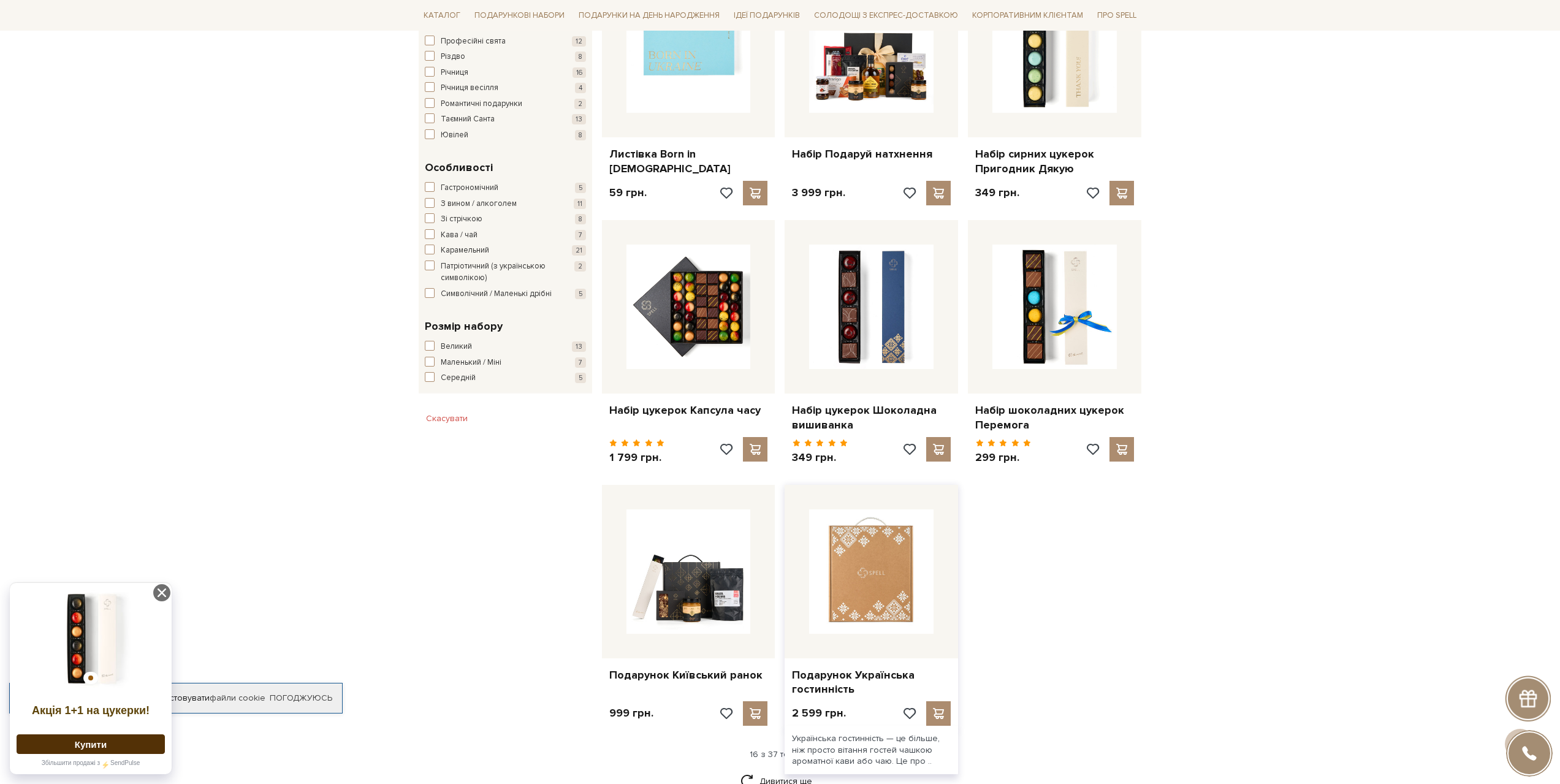
click at [877, 576] on img at bounding box center [871, 571] width 124 height 124
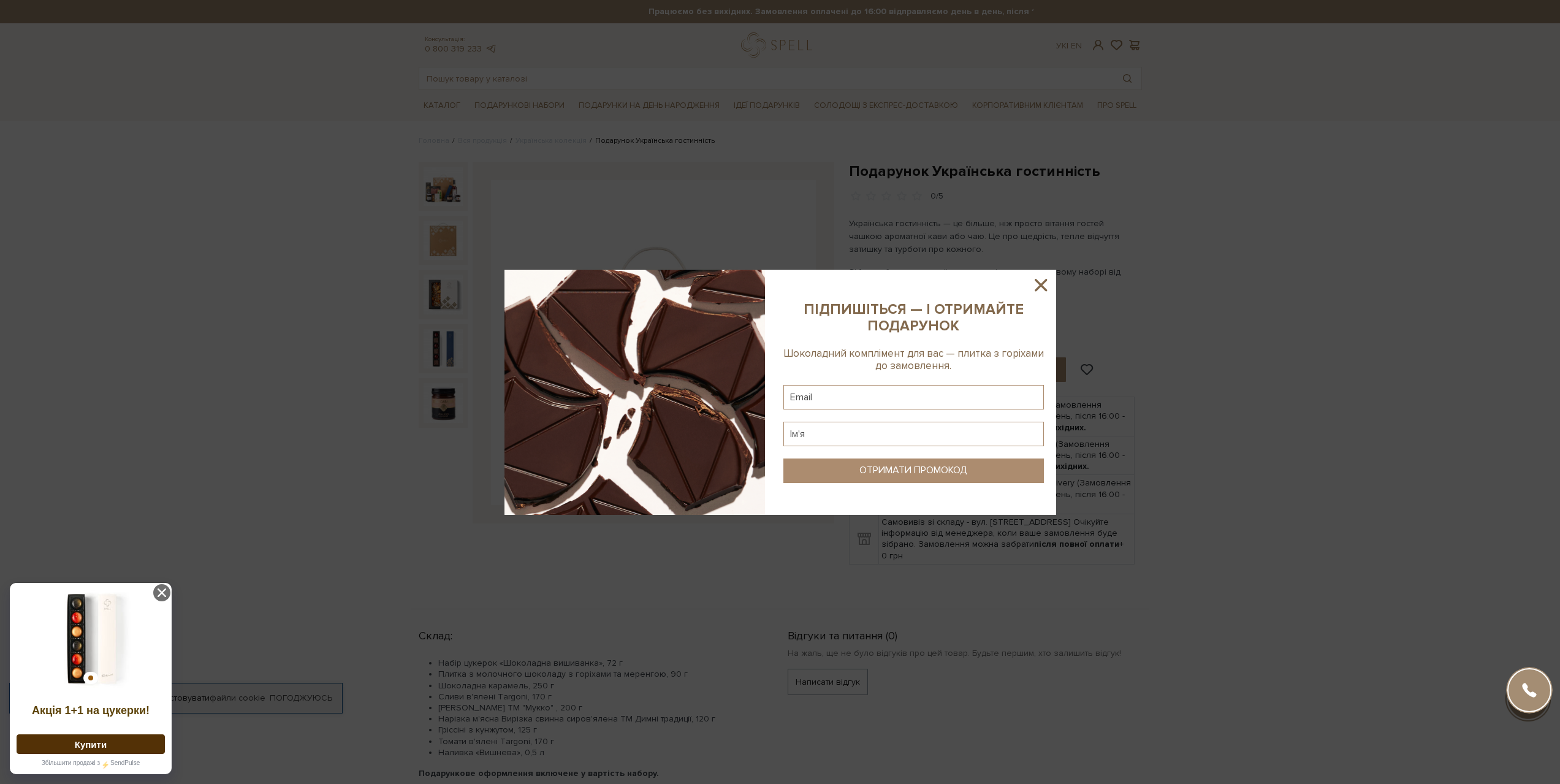
click at [1035, 279] on icon at bounding box center [1041, 285] width 21 height 21
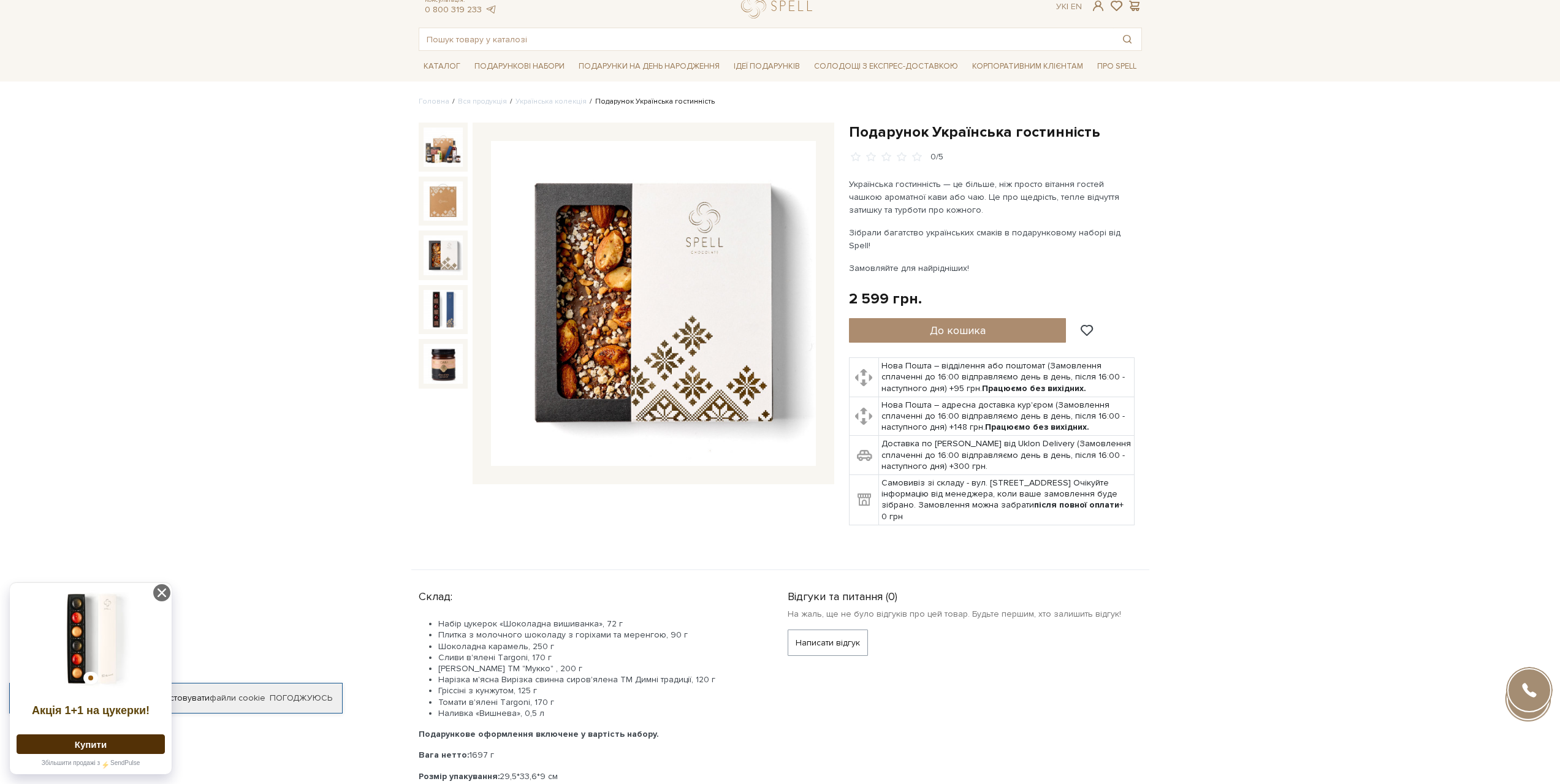
scroll to position [61, 0]
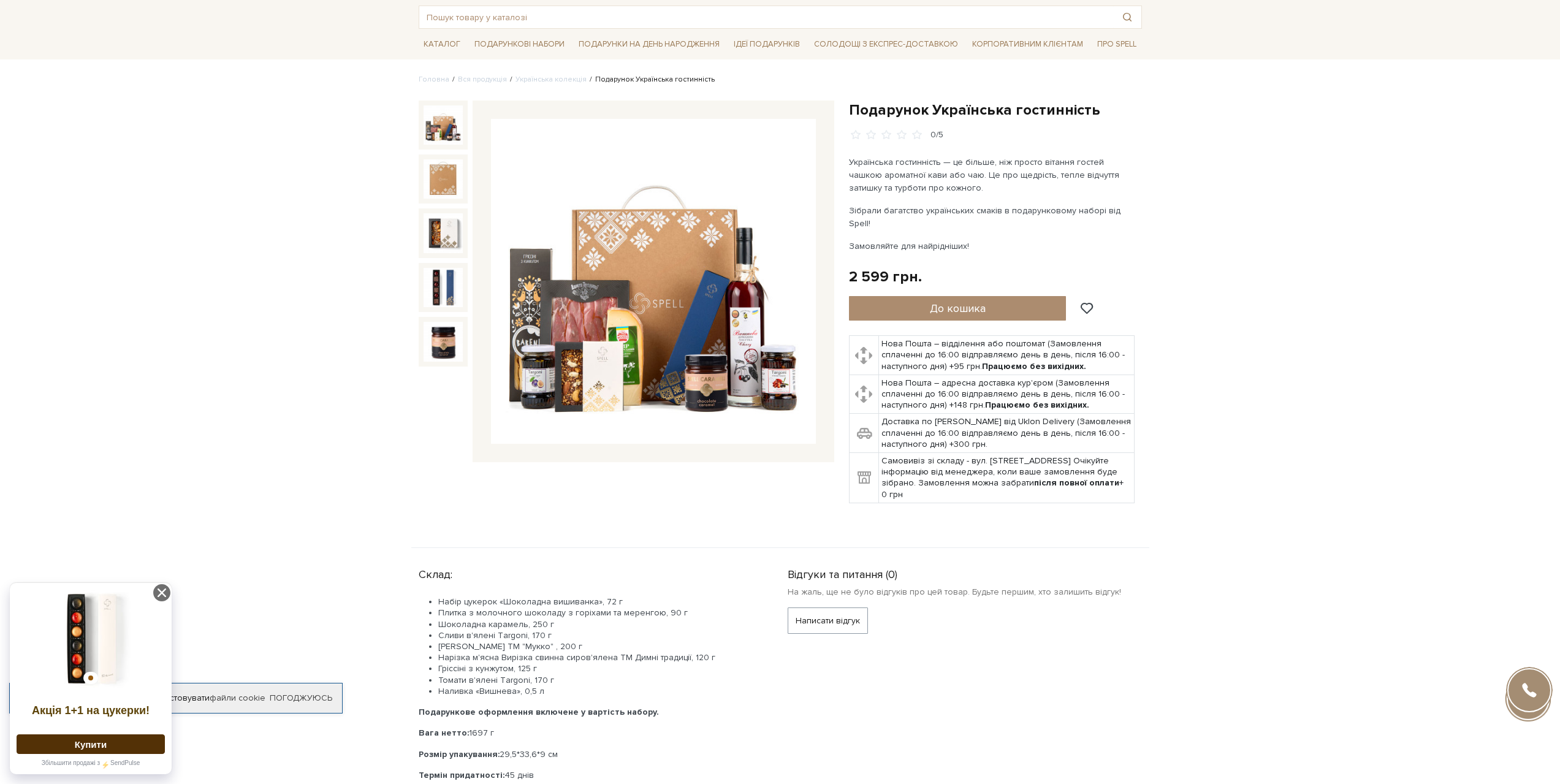
click at [442, 120] on img at bounding box center [443, 125] width 39 height 39
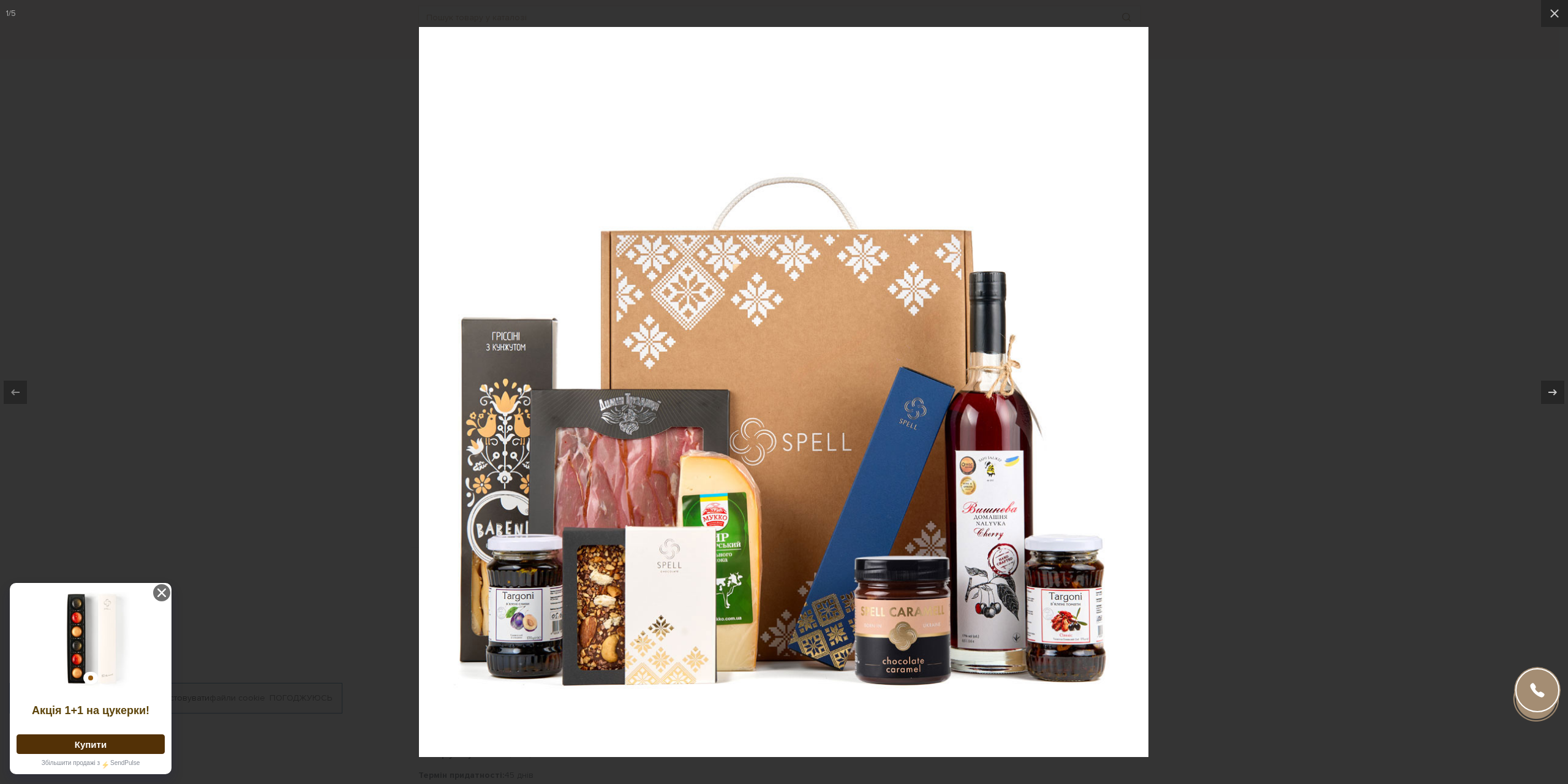
click at [1250, 629] on div at bounding box center [784, 392] width 1568 height 784
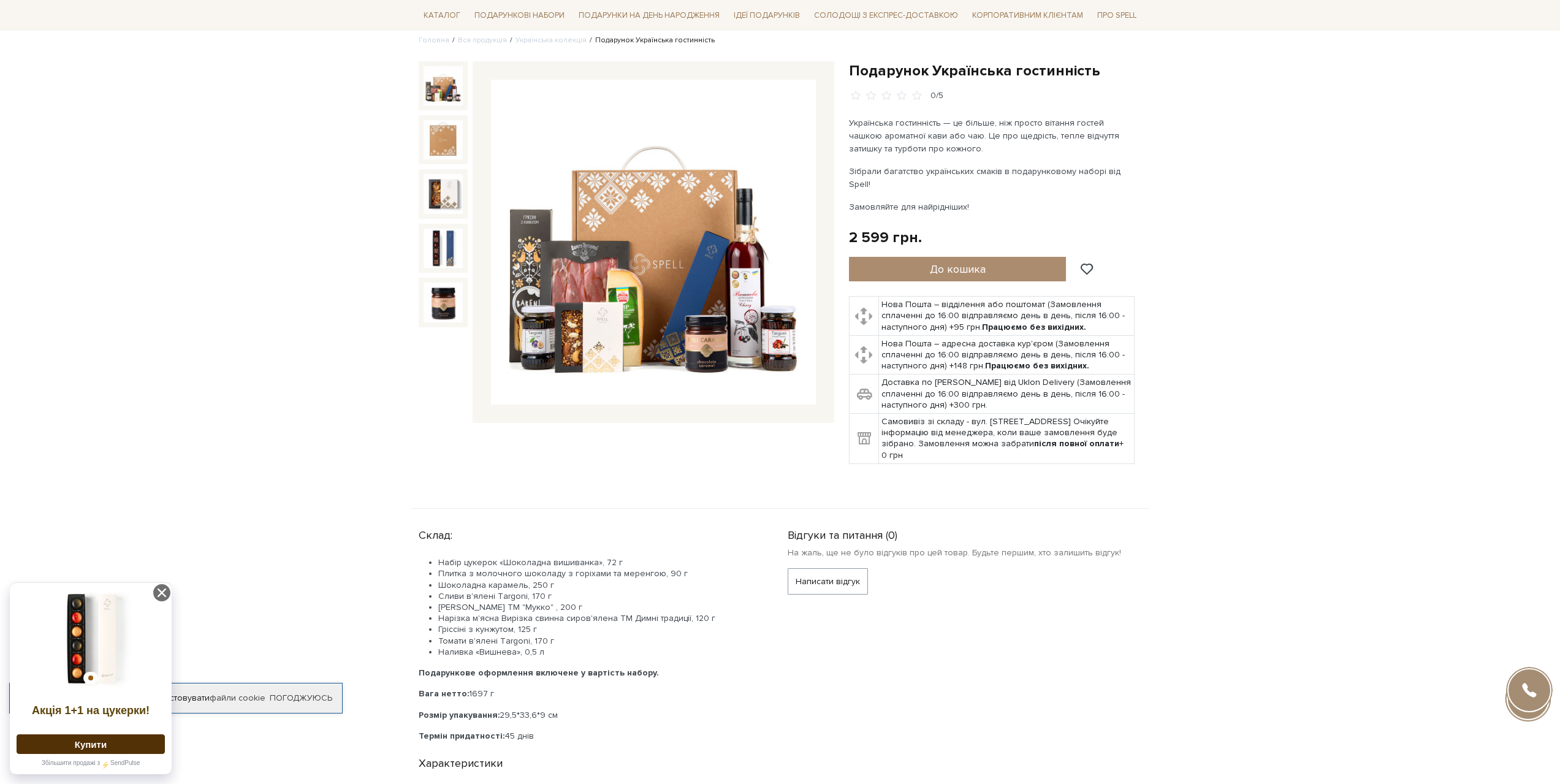
scroll to position [123, 0]
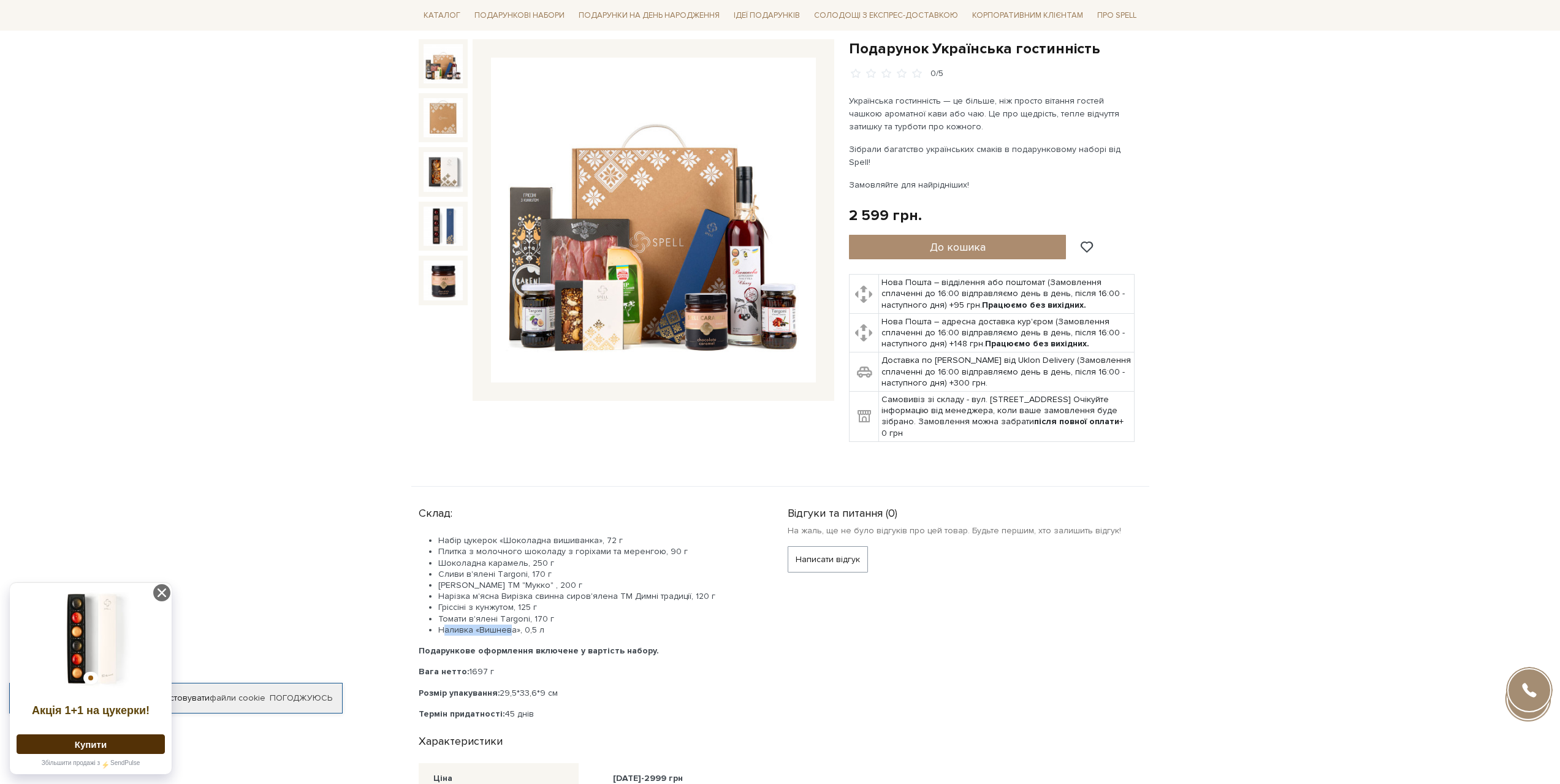
drag, startPoint x: 472, startPoint y: 613, endPoint x: 511, endPoint y: 614, distance: 39.0
click at [511, 625] on li "Наливка «Вишнева», 0,5 л" at bounding box center [598, 630] width 320 height 11
drag, startPoint x: 438, startPoint y: 605, endPoint x: 516, endPoint y: 608, distance: 78.1
click at [516, 614] on li "Томати в'ялені Тargoni, 170 г" at bounding box center [598, 619] width 320 height 11
drag, startPoint x: 451, startPoint y: 583, endPoint x: 526, endPoint y: 584, distance: 75.0
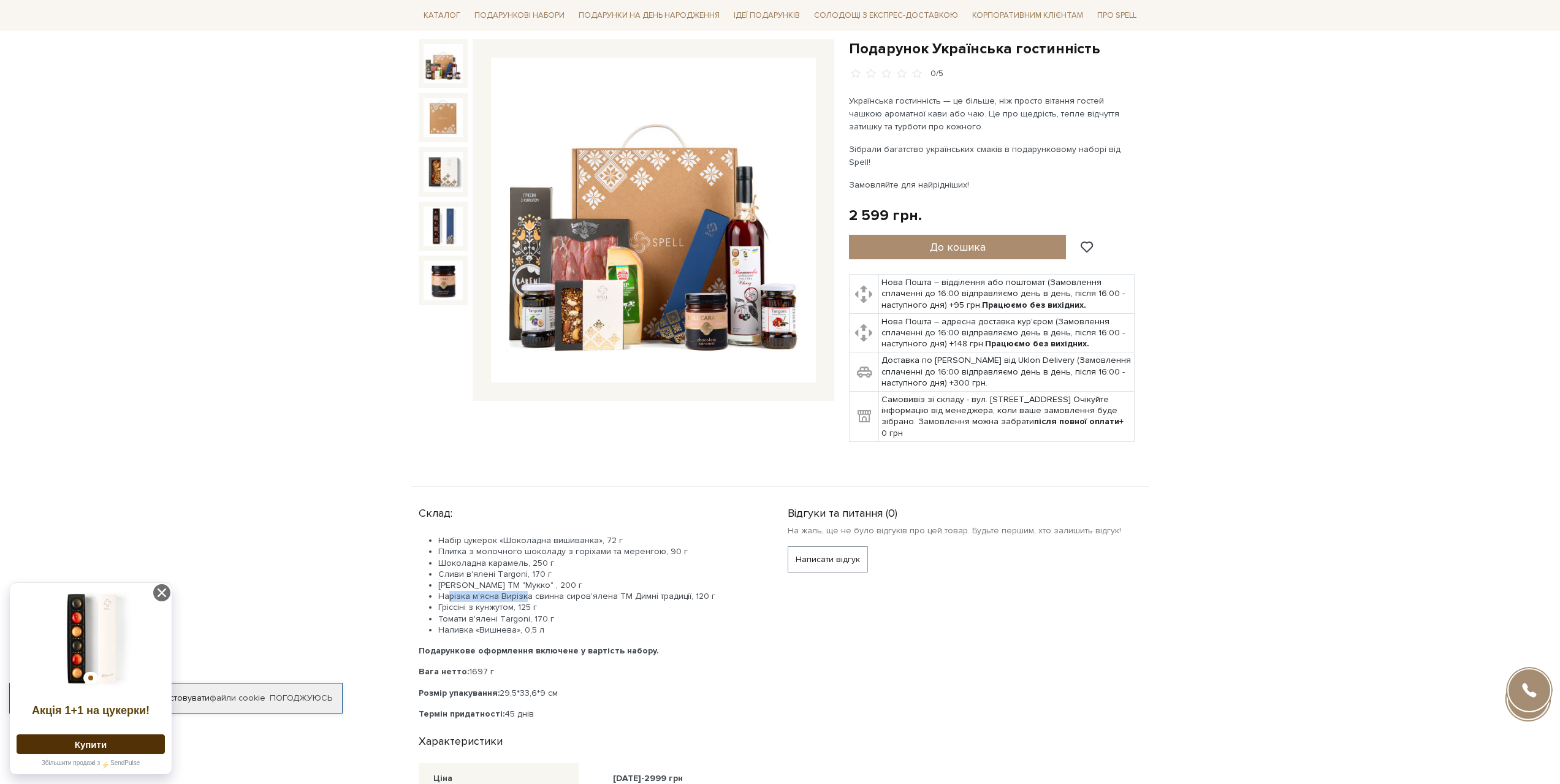
click at [526, 591] on li "Нарізка м'ясна Вирізка свинна сиров'ялена ТМ Димні традиції, 120 г" at bounding box center [598, 597] width 320 height 11
click at [444, 546] on li "Плитка з молочного шоколаду з горіхами та меренгою, 90 г" at bounding box center [598, 551] width 320 height 11
drag, startPoint x: 448, startPoint y: 561, endPoint x: 489, endPoint y: 560, distance: 41.0
click at [489, 568] on li "Сливи в'ялені Тargoni, 170 г" at bounding box center [598, 574] width 320 height 11
click at [494, 536] on ul "Набір цукерок «Шоколадна вишиванка», 72 г Плитка з молочного шоколаду з горіхам…" at bounding box center [588, 585] width 340 height 101
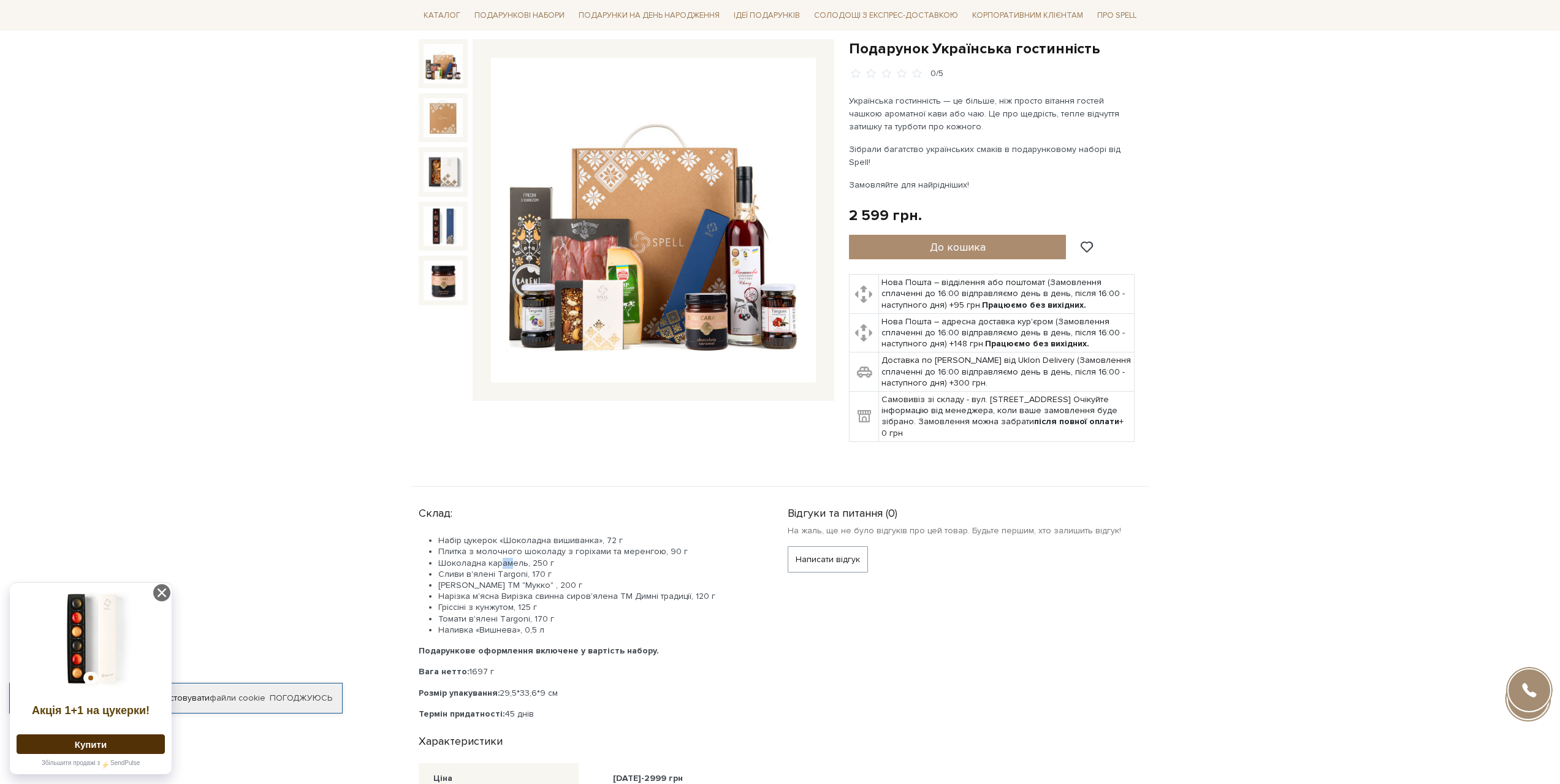
drag, startPoint x: 498, startPoint y: 544, endPoint x: 509, endPoint y: 545, distance: 11.0
click at [509, 558] on li "Шоколадна карамель, 250 г" at bounding box center [598, 563] width 320 height 11
drag, startPoint x: 502, startPoint y: 569, endPoint x: 523, endPoint y: 572, distance: 21.2
click at [523, 579] on li "[PERSON_NAME] ТМ "Мукко" , 200 г" at bounding box center [598, 585] width 320 height 11
